Goal: Transaction & Acquisition: Purchase product/service

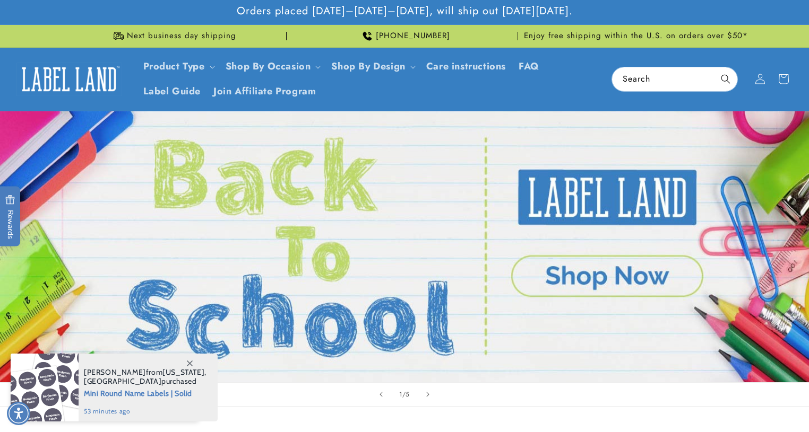
click at [596, 276] on link "1 of 5" at bounding box center [404, 246] width 809 height 271
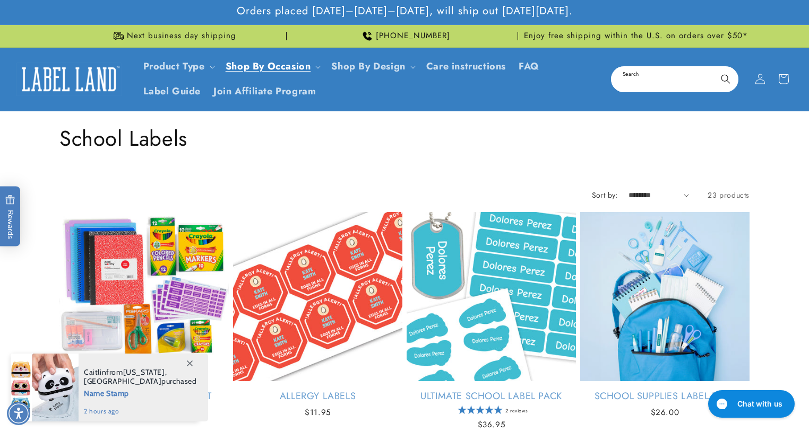
click at [657, 75] on input "Search" at bounding box center [674, 79] width 125 height 24
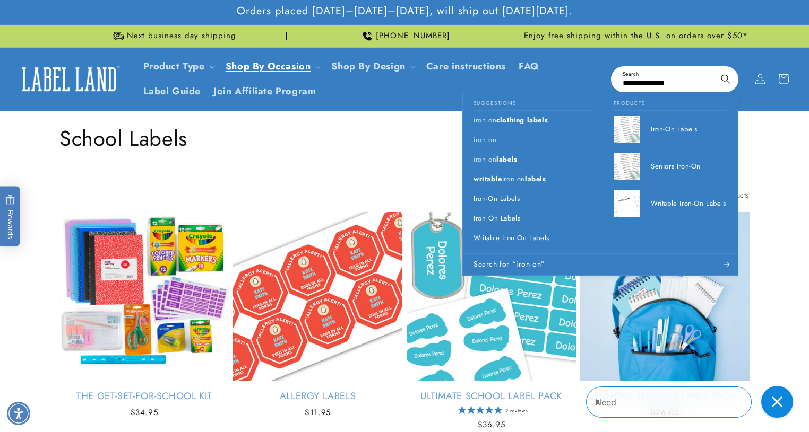
type input "**********"
click at [714, 67] on button "Search" at bounding box center [725, 78] width 23 height 23
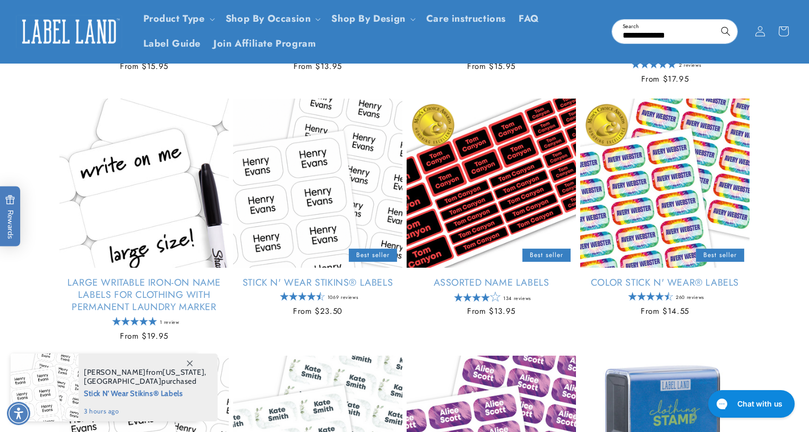
scroll to position [212, 0]
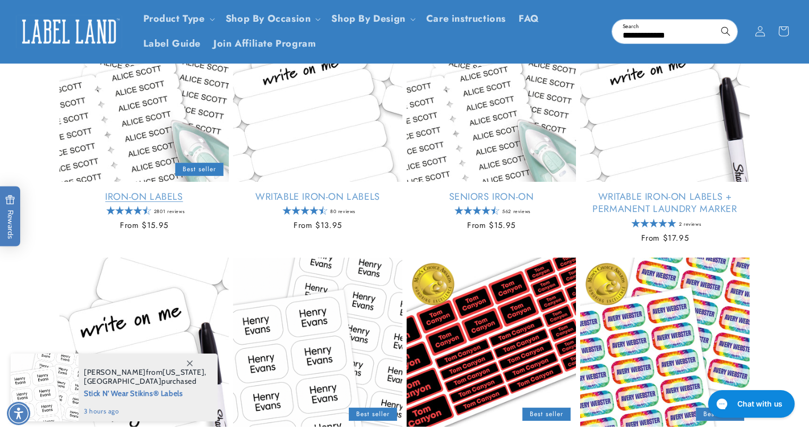
click at [149, 194] on link "Iron-On Labels" at bounding box center [143, 197] width 169 height 12
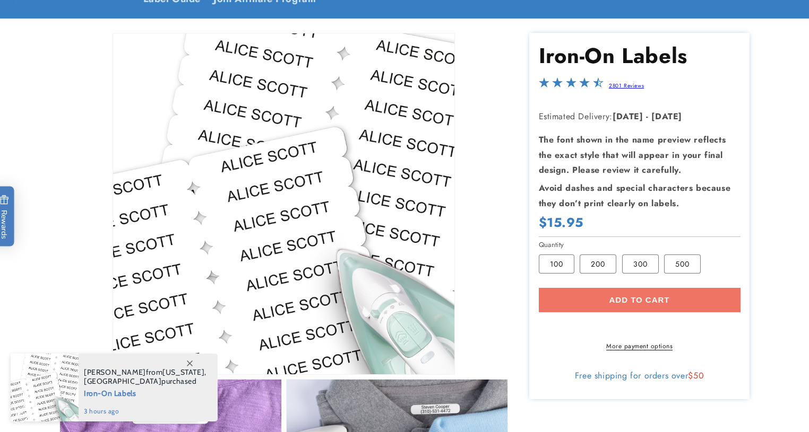
scroll to position [159, 0]
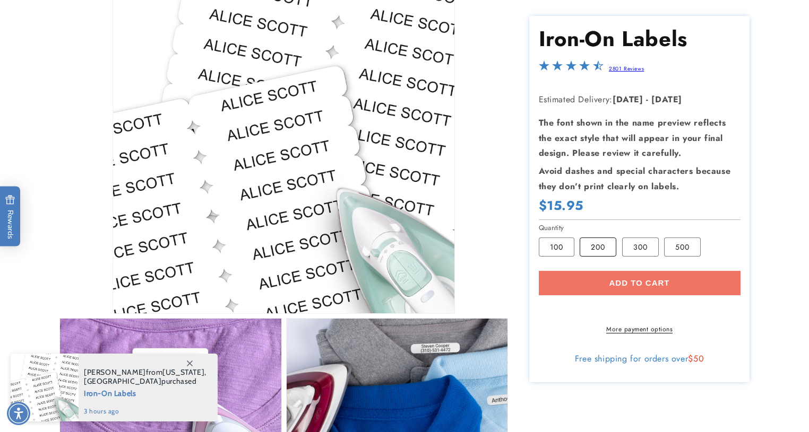
click at [603, 244] on label "200 Variant sold out or unavailable" at bounding box center [597, 247] width 37 height 19
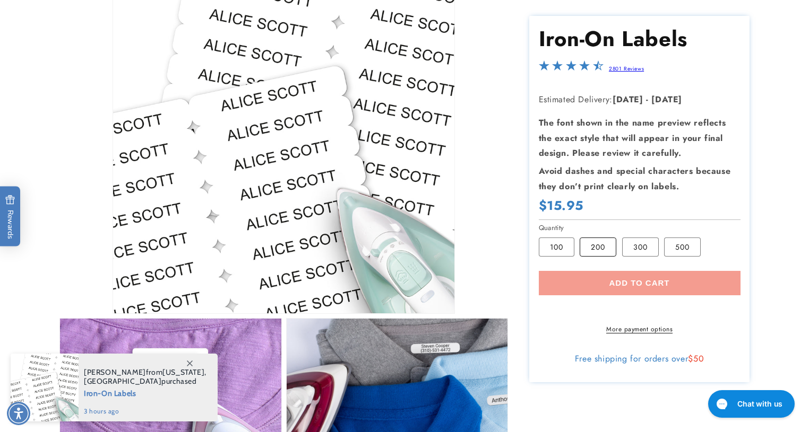
scroll to position [0, 0]
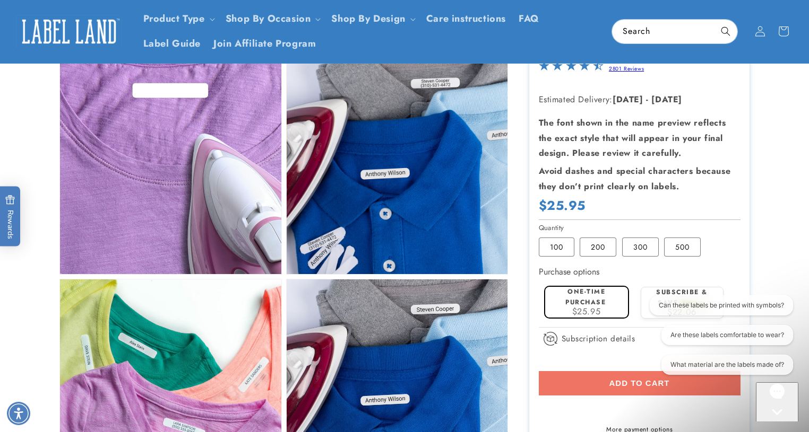
click at [610, 386] on div "Add to cart More payment options This item is a recurring or deferred purchase.…" at bounding box center [640, 402] width 202 height 63
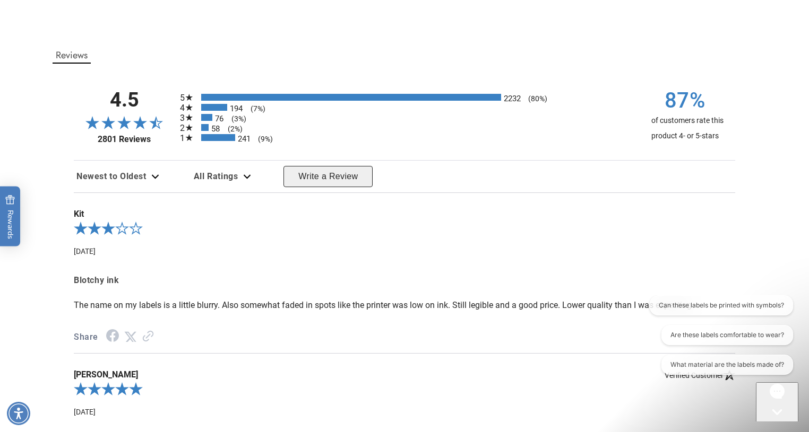
drag, startPoint x: 813, startPoint y: 110, endPoint x: 151, endPoint y: 30, distance: 667.5
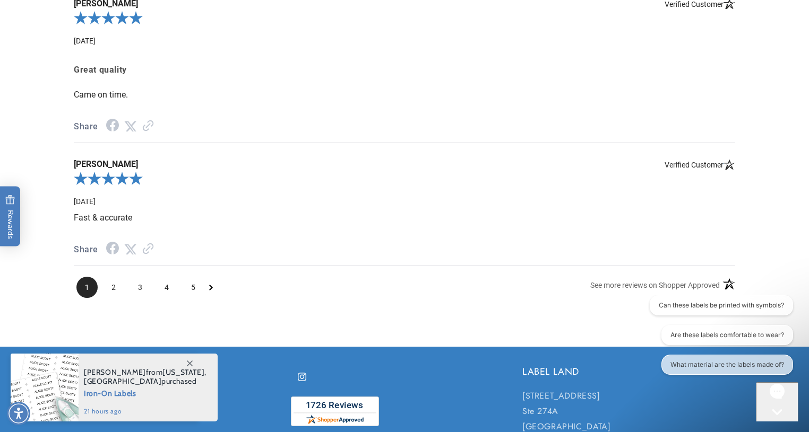
scroll to position [2972, 0]
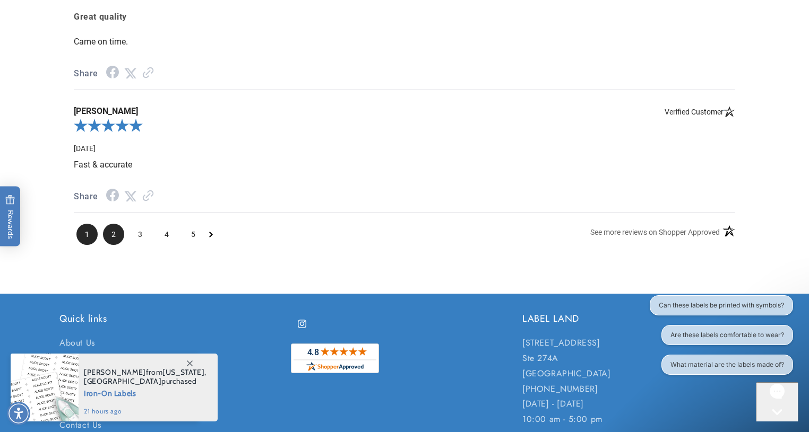
click at [104, 225] on li "2" at bounding box center [113, 234] width 21 height 21
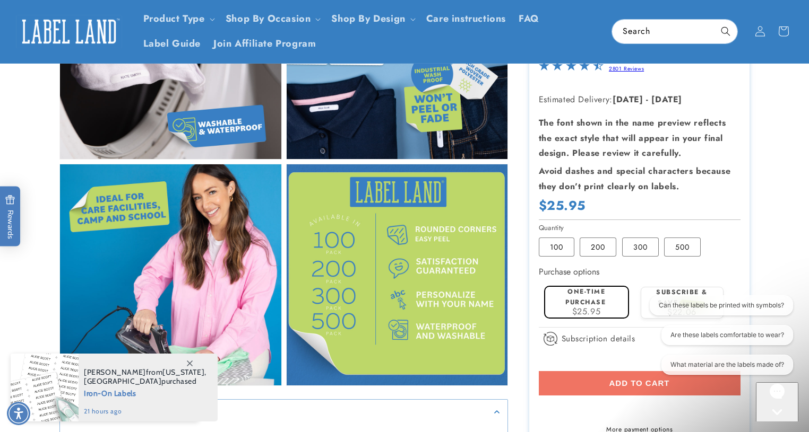
scroll to position [1540, 0]
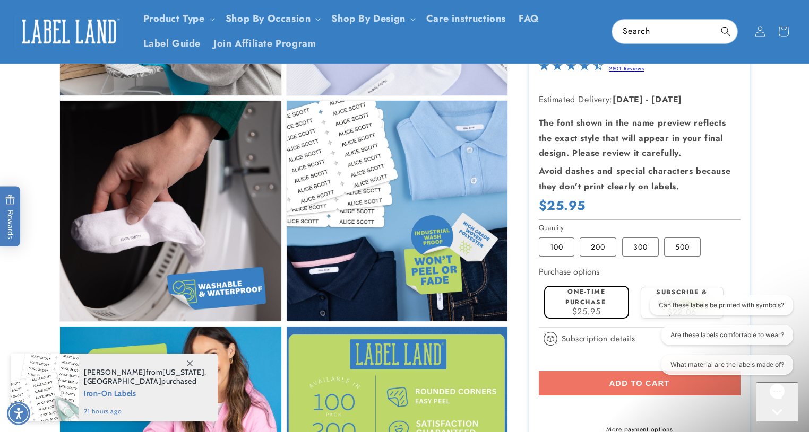
click at [573, 385] on div "Add to cart More payment options This item is a recurring or deferred purchase.…" at bounding box center [640, 402] width 202 height 63
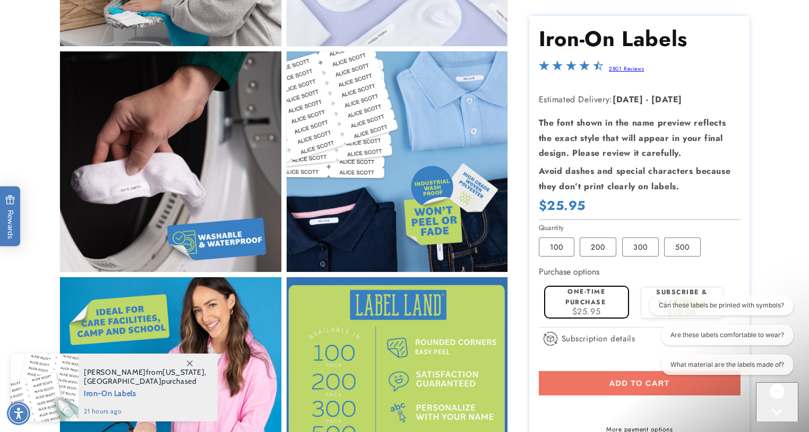
scroll to position [1646, 0]
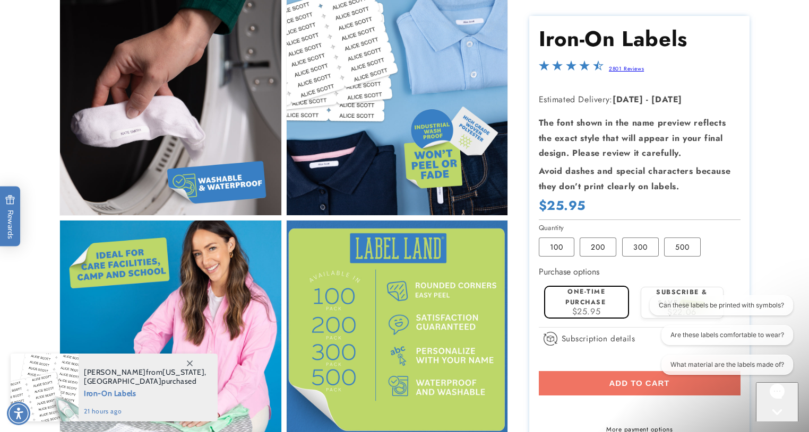
click at [589, 300] on label "One-time purchase" at bounding box center [585, 298] width 40 height 20
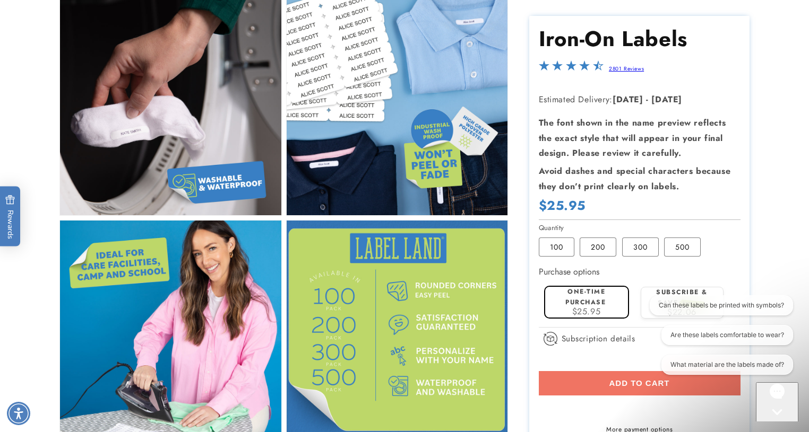
click at [556, 380] on div "Add to cart More payment options This item is a recurring or deferred purchase.…" at bounding box center [640, 402] width 202 height 63
click at [551, 244] on label "100 Variant sold out or unavailable" at bounding box center [557, 247] width 36 height 19
click at [576, 304] on label "One-time purchase" at bounding box center [585, 298] width 40 height 20
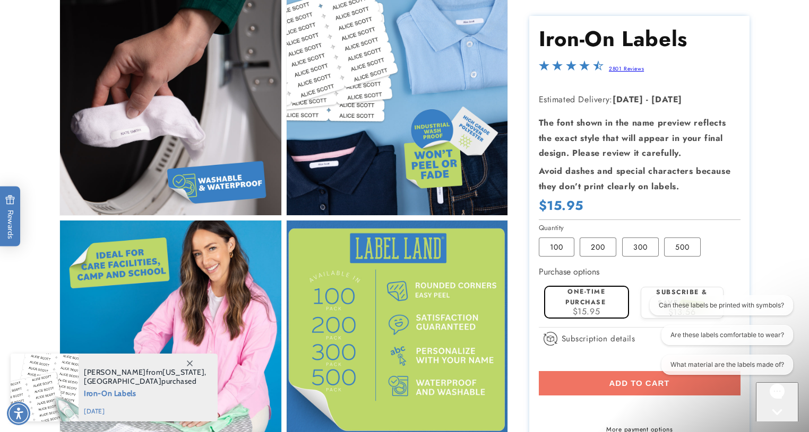
click at [647, 385] on div "Add to cart More payment options This item is a recurring or deferred purchase.…" at bounding box center [640, 402] width 202 height 63
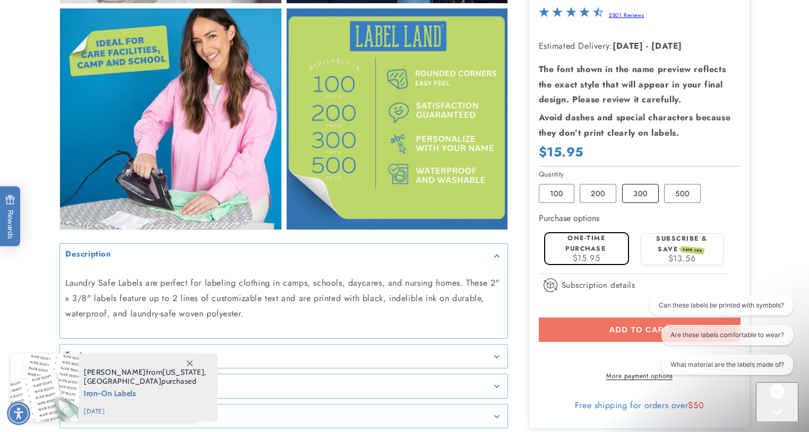
scroll to position [2017, 0]
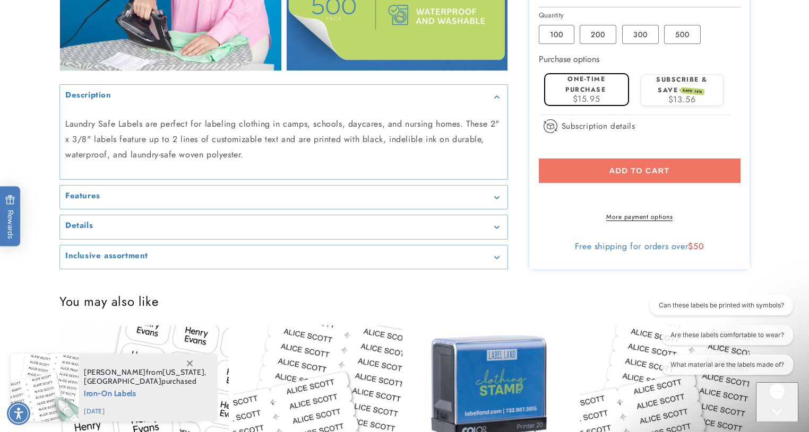
click at [223, 195] on div "Features" at bounding box center [283, 198] width 437 height 8
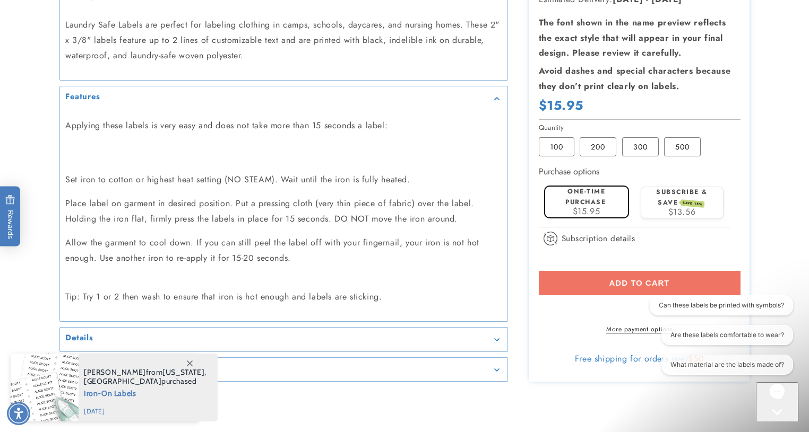
scroll to position [2229, 0]
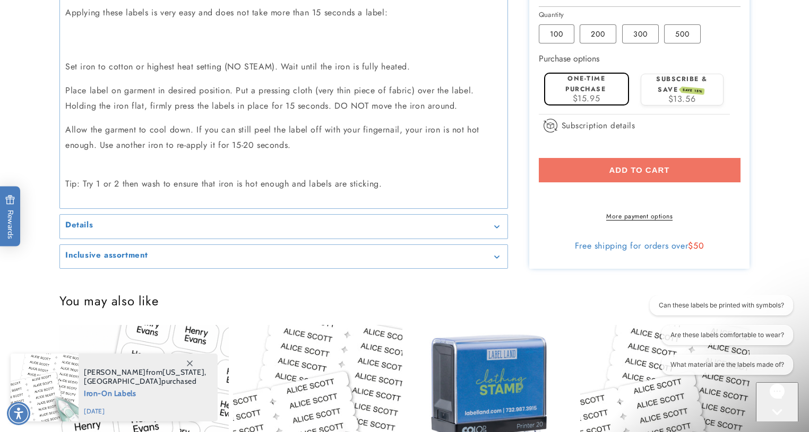
click at [210, 224] on div "Details" at bounding box center [283, 227] width 437 height 8
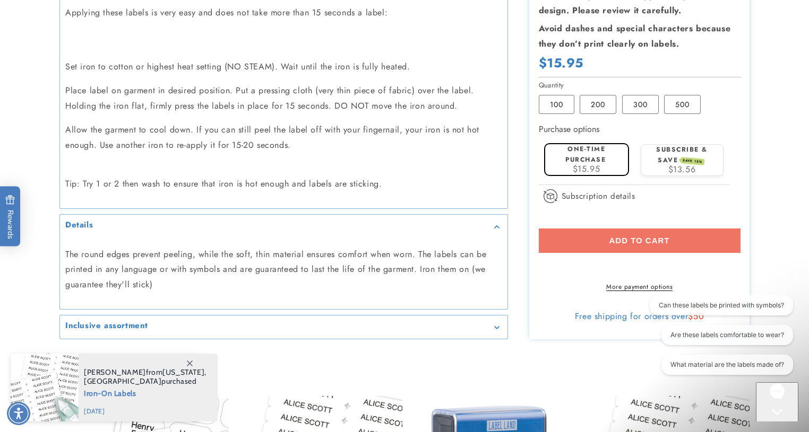
click at [194, 359] on span at bounding box center [189, 363] width 19 height 19
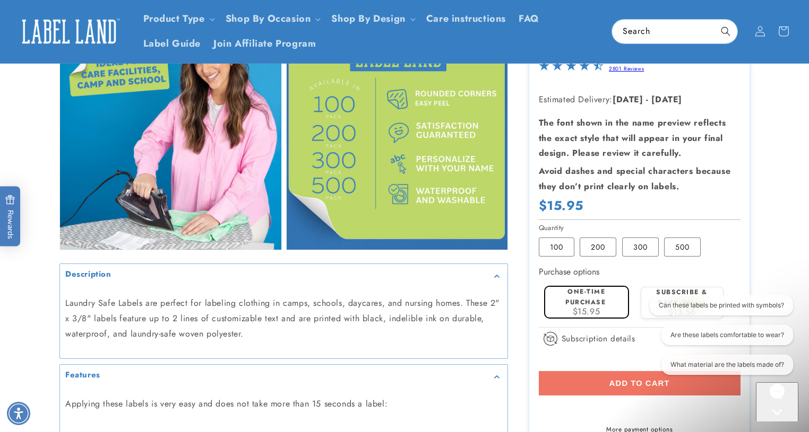
scroll to position [1752, 0]
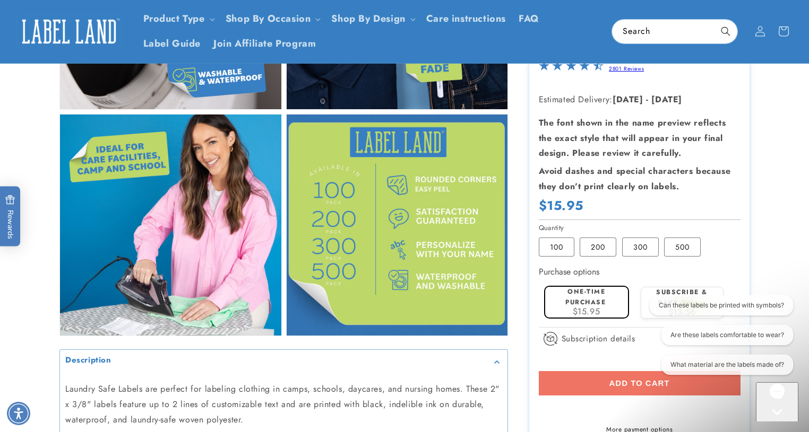
click at [591, 386] on div "Add to cart More payment options This item is a recurring or deferred purchase.…" at bounding box center [640, 402] width 202 height 63
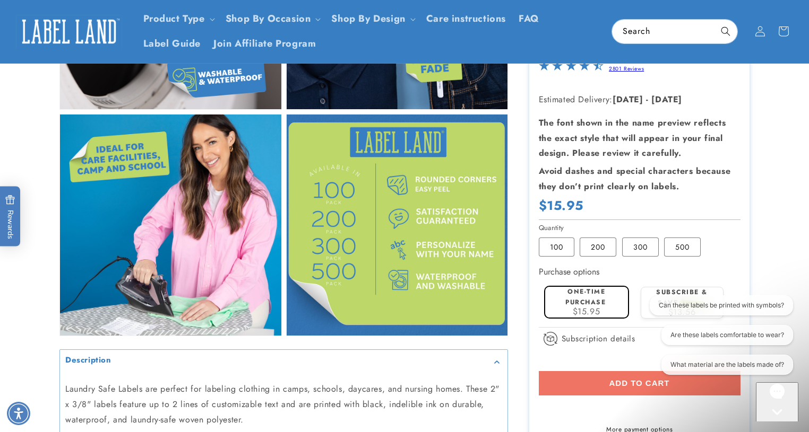
click at [591, 386] on div "Add to cart More payment options This item is a recurring or deferred purchase.…" at bounding box center [640, 402] width 202 height 63
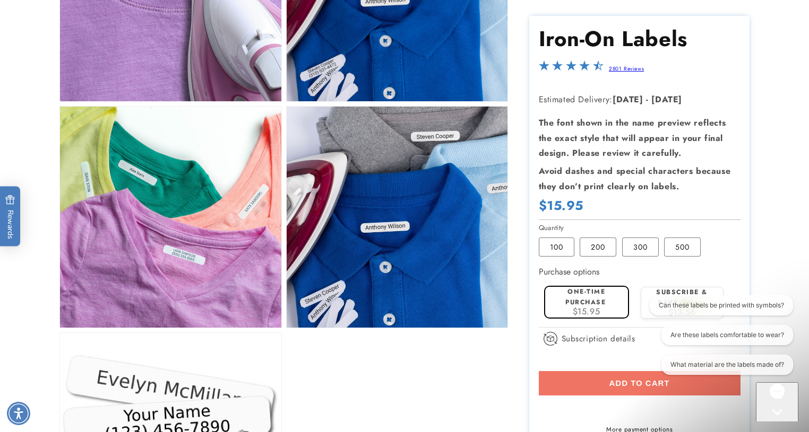
scroll to position [637, 0]
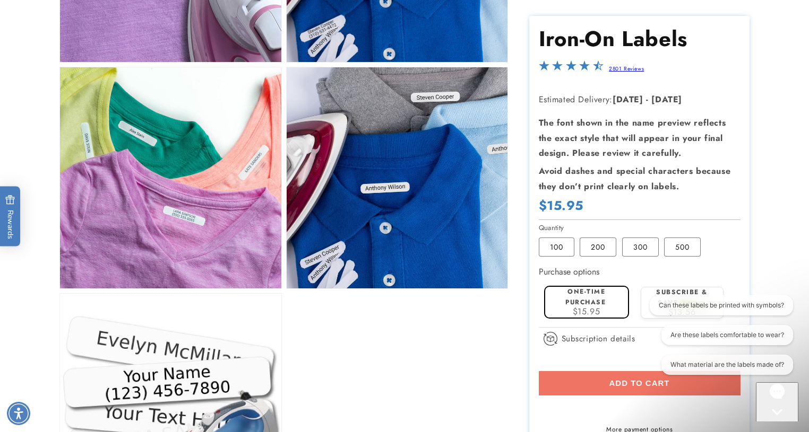
click at [686, 290] on label "Subscribe & save SAVE 15%" at bounding box center [681, 298] width 51 height 20
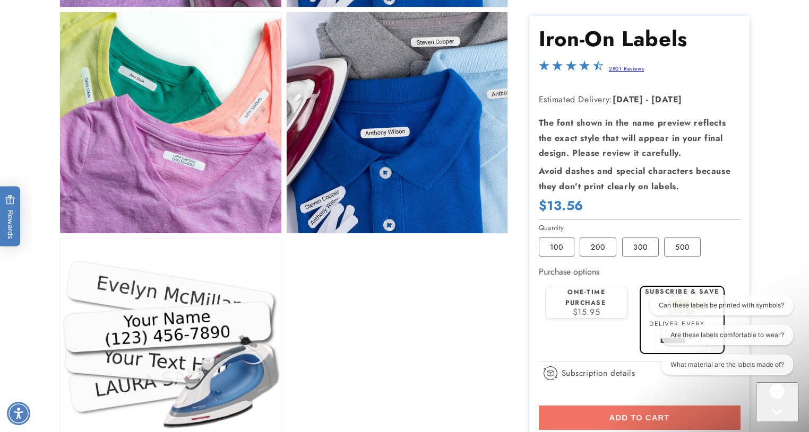
scroll to position [743, 0]
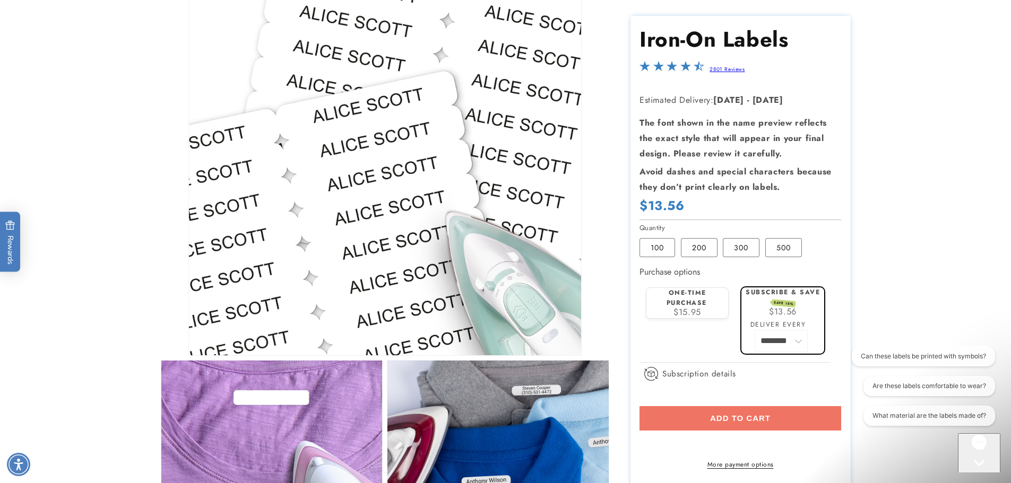
scroll to position [159, 0]
click at [696, 411] on div "Add to cart More payment options This item is a recurring or deferred purchase.…" at bounding box center [740, 476] width 202 height 140
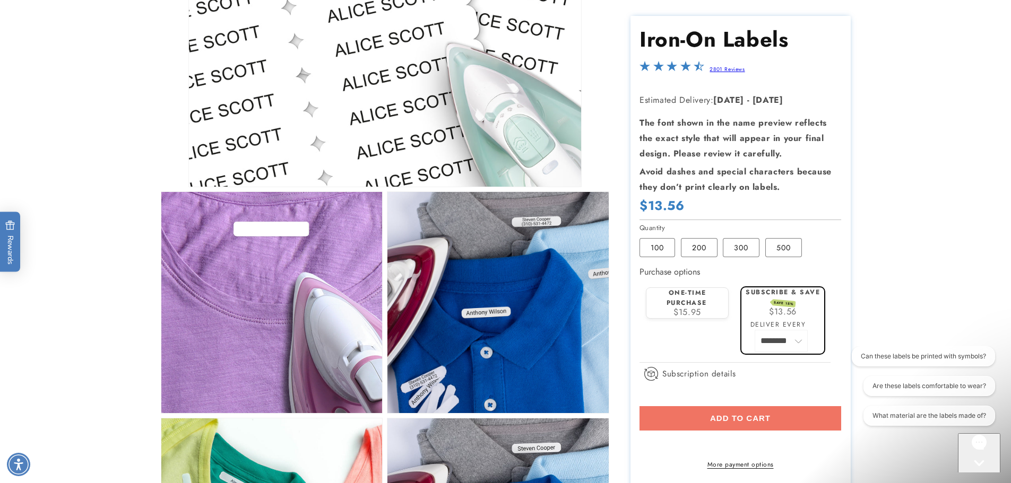
scroll to position [424, 0]
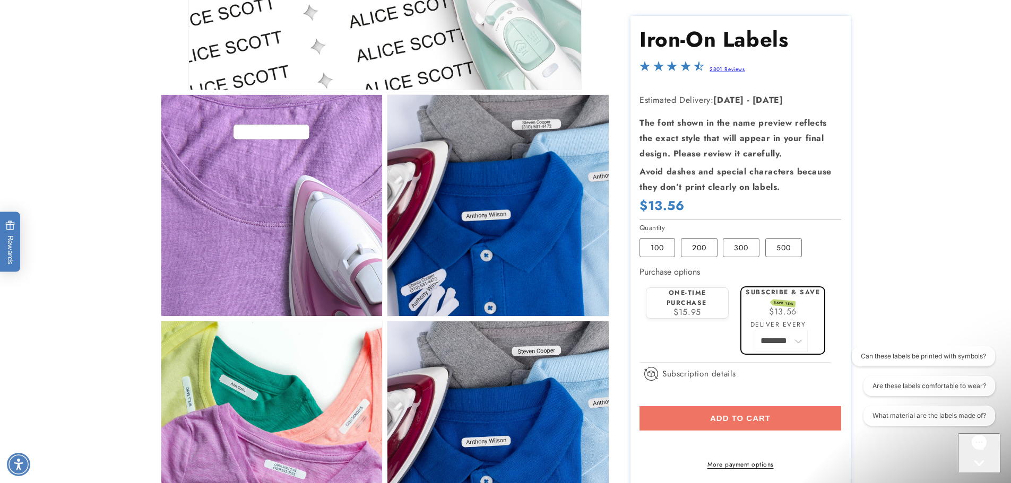
click at [762, 432] on link "More payment options" at bounding box center [740, 464] width 202 height 10
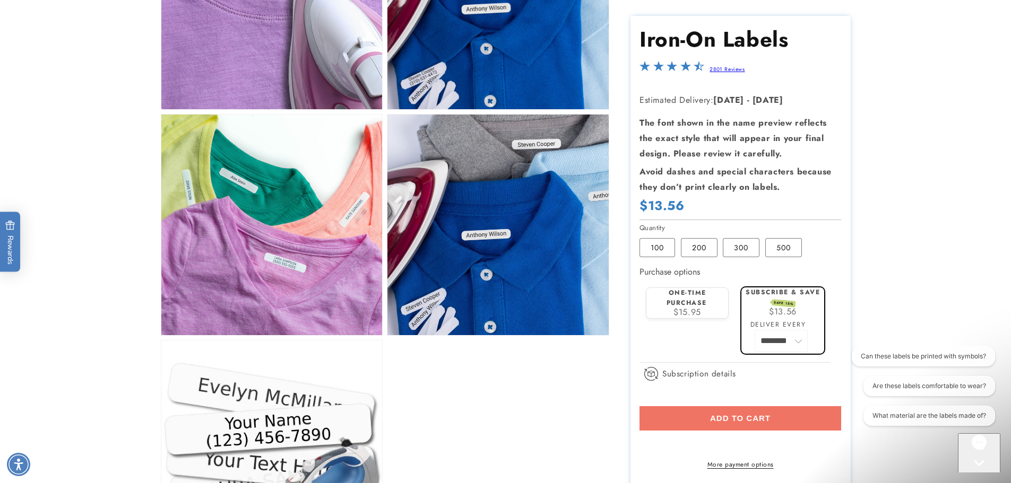
scroll to position [637, 0]
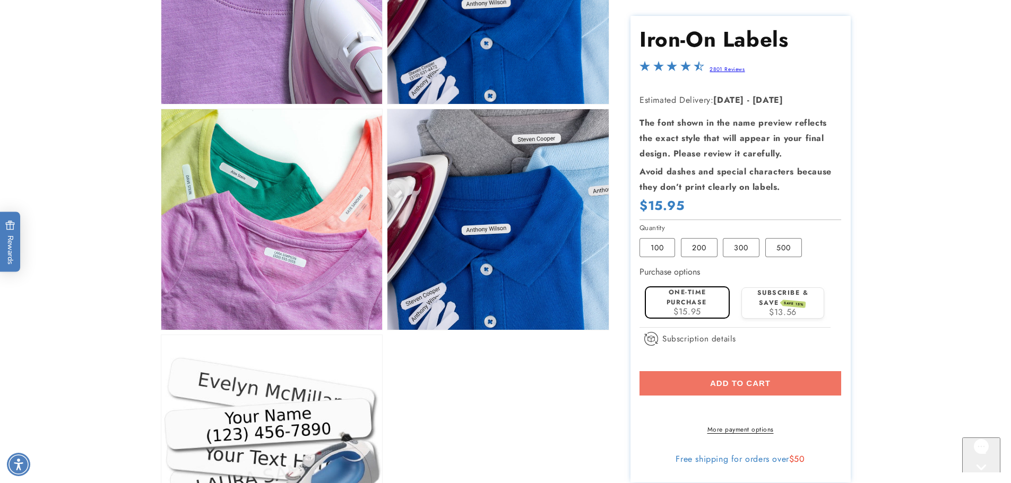
click at [679, 308] on span "$15.95" at bounding box center [687, 312] width 28 height 12
click at [663, 386] on div "Add to cart More payment options This item is a recurring or deferred purchase.…" at bounding box center [740, 402] width 202 height 63
click at [664, 385] on div "Add to cart More payment options This item is a recurring or deferred purchase.…" at bounding box center [740, 402] width 202 height 63
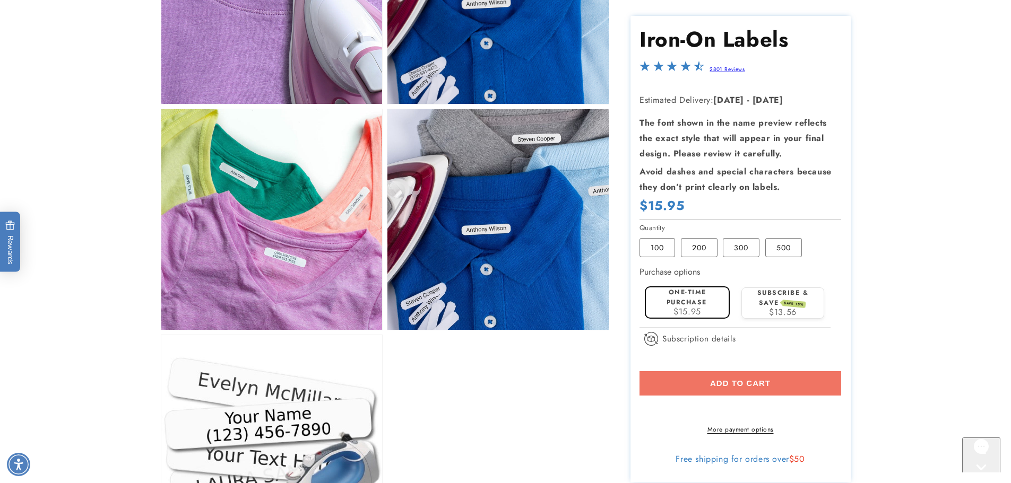
click at [664, 385] on div "Add to cart More payment options This item is a recurring or deferred purchase.…" at bounding box center [740, 402] width 202 height 63
